Goal: Navigation & Orientation: Understand site structure

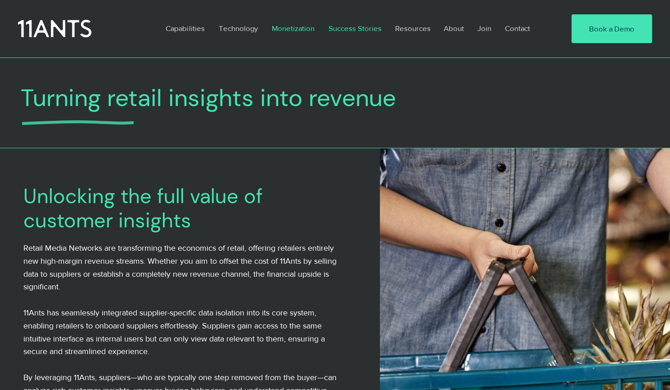
click at [341, 27] on p "Success Stories" at bounding box center [354, 28] width 62 height 21
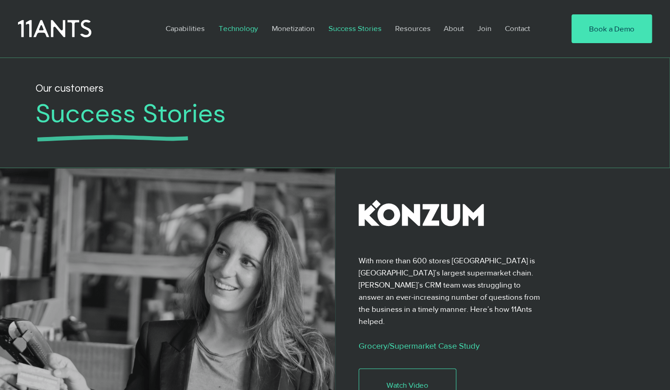
click at [224, 25] on p "Technology" at bounding box center [238, 28] width 48 height 21
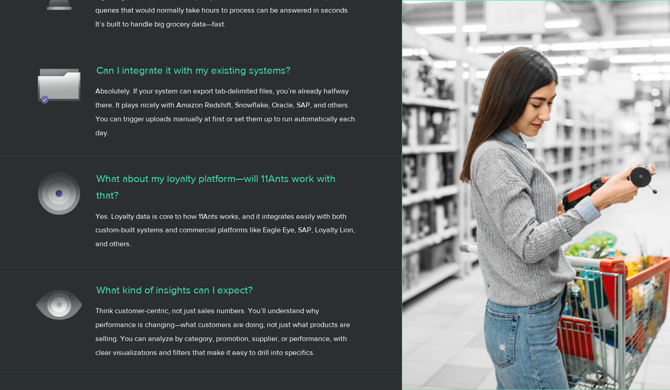
scroll to position [2180, 0]
